Goal: Communication & Community: Share content

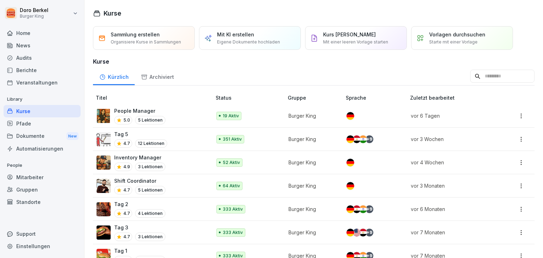
click at [35, 45] on div "News" at bounding box center [42, 45] width 77 height 12
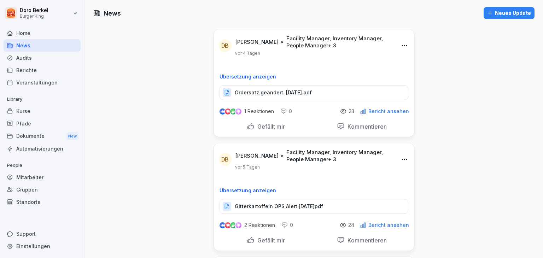
click at [520, 12] on div "Neues Update" at bounding box center [509, 13] width 44 height 8
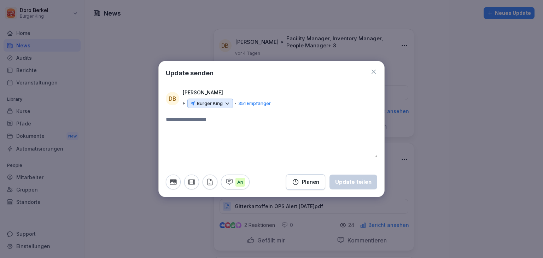
click at [212, 100] on p "Burger King" at bounding box center [210, 103] width 26 height 7
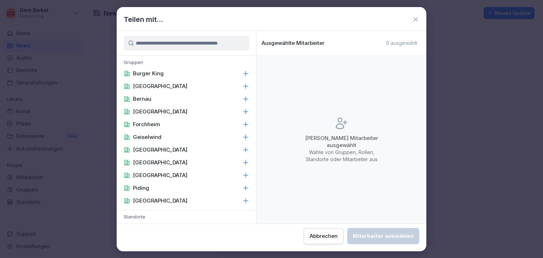
click at [158, 74] on p "Burger King" at bounding box center [148, 73] width 31 height 7
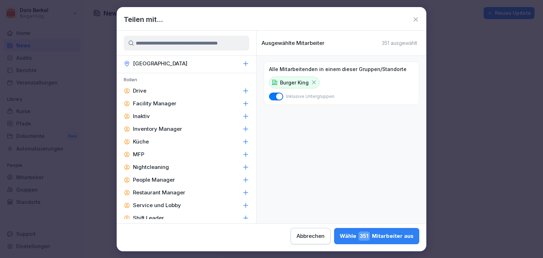
scroll to position [318, 0]
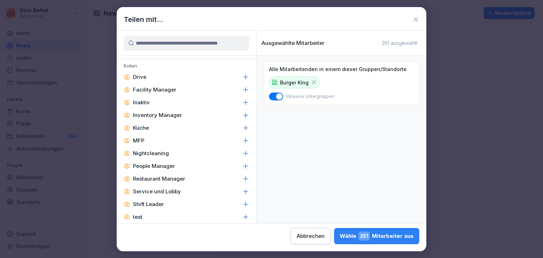
click at [168, 89] on p "Facility Manager" at bounding box center [154, 89] width 43 height 7
click at [170, 114] on p "Inventory Manager" at bounding box center [157, 115] width 49 height 7
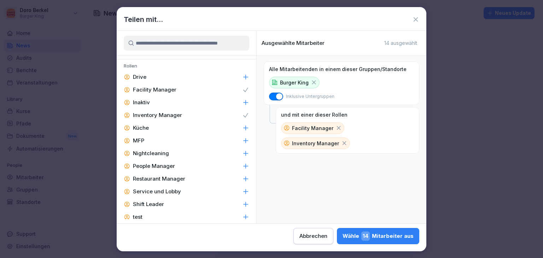
click at [168, 170] on div "People Manager" at bounding box center [187, 166] width 140 height 13
click at [167, 179] on p "Restaurant Manager" at bounding box center [159, 178] width 52 height 7
click at [161, 204] on p "Shift Leader" at bounding box center [148, 204] width 31 height 7
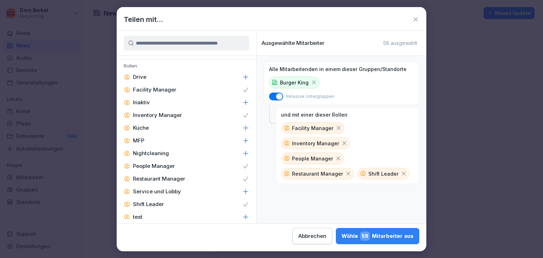
click at [389, 237] on div "Wähle 58 Mitarbeiter aus" at bounding box center [378, 236] width 72 height 9
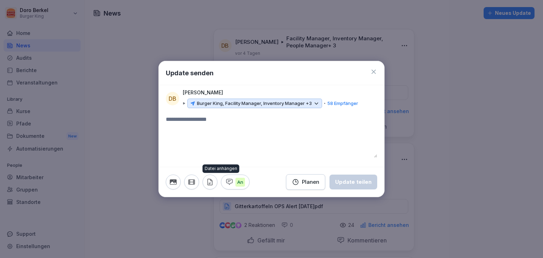
click at [206, 180] on icon "button" at bounding box center [210, 182] width 8 height 8
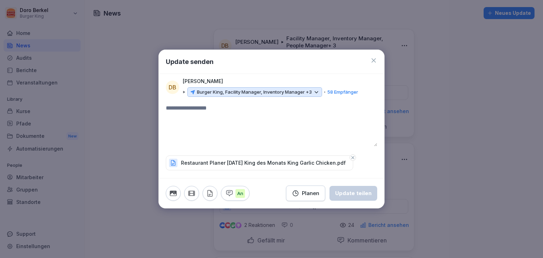
click at [215, 118] on textarea at bounding box center [271, 125] width 211 height 42
click at [356, 198] on button "Update teilen" at bounding box center [354, 193] width 48 height 15
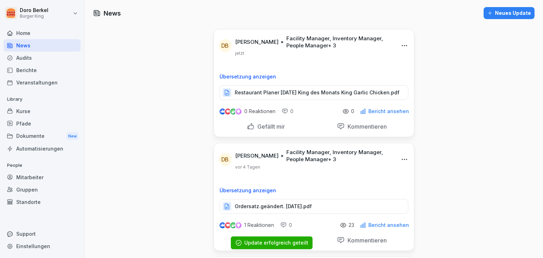
click at [34, 135] on div "Dokumente New" at bounding box center [42, 136] width 77 height 13
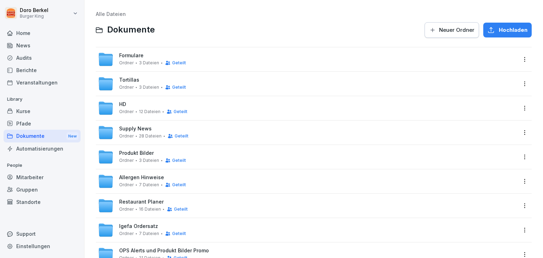
scroll to position [71, 0]
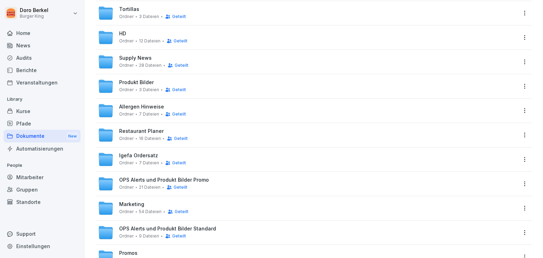
click at [137, 128] on div "Restaurant Planer Ordner 16 Dateien Geteilt" at bounding box center [307, 135] width 419 height 16
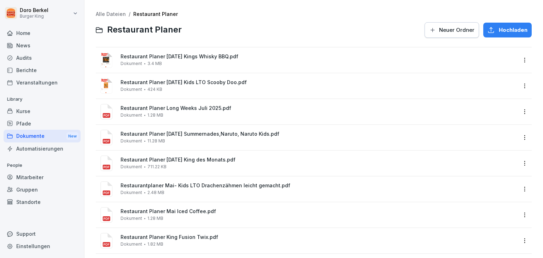
click at [502, 31] on span "Hochladen" at bounding box center [513, 30] width 29 height 8
